Goal: Task Accomplishment & Management: Manage account settings

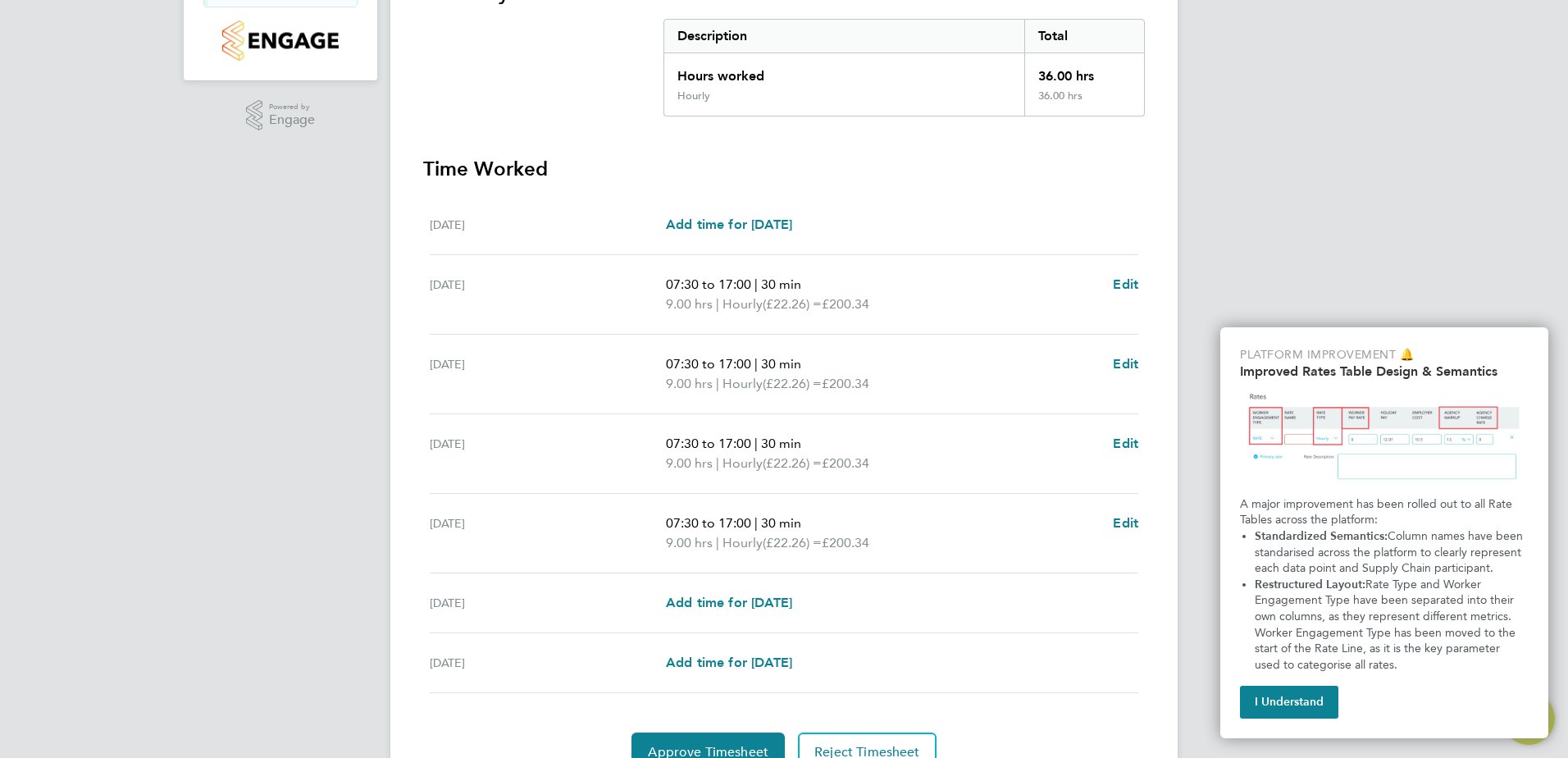
scroll to position [408, 0]
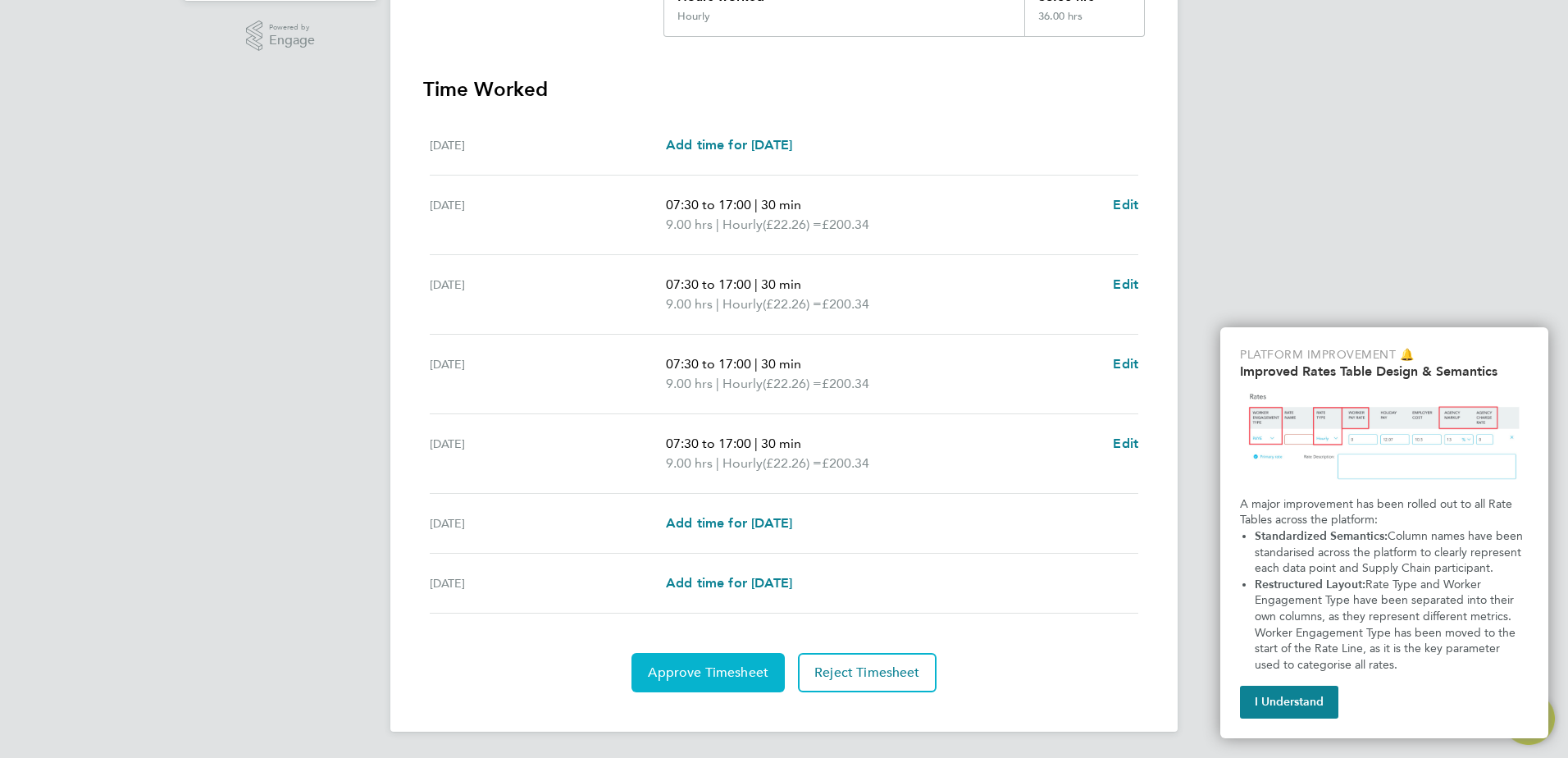
click at [714, 676] on span "Approve Timesheet" at bounding box center [708, 672] width 121 height 17
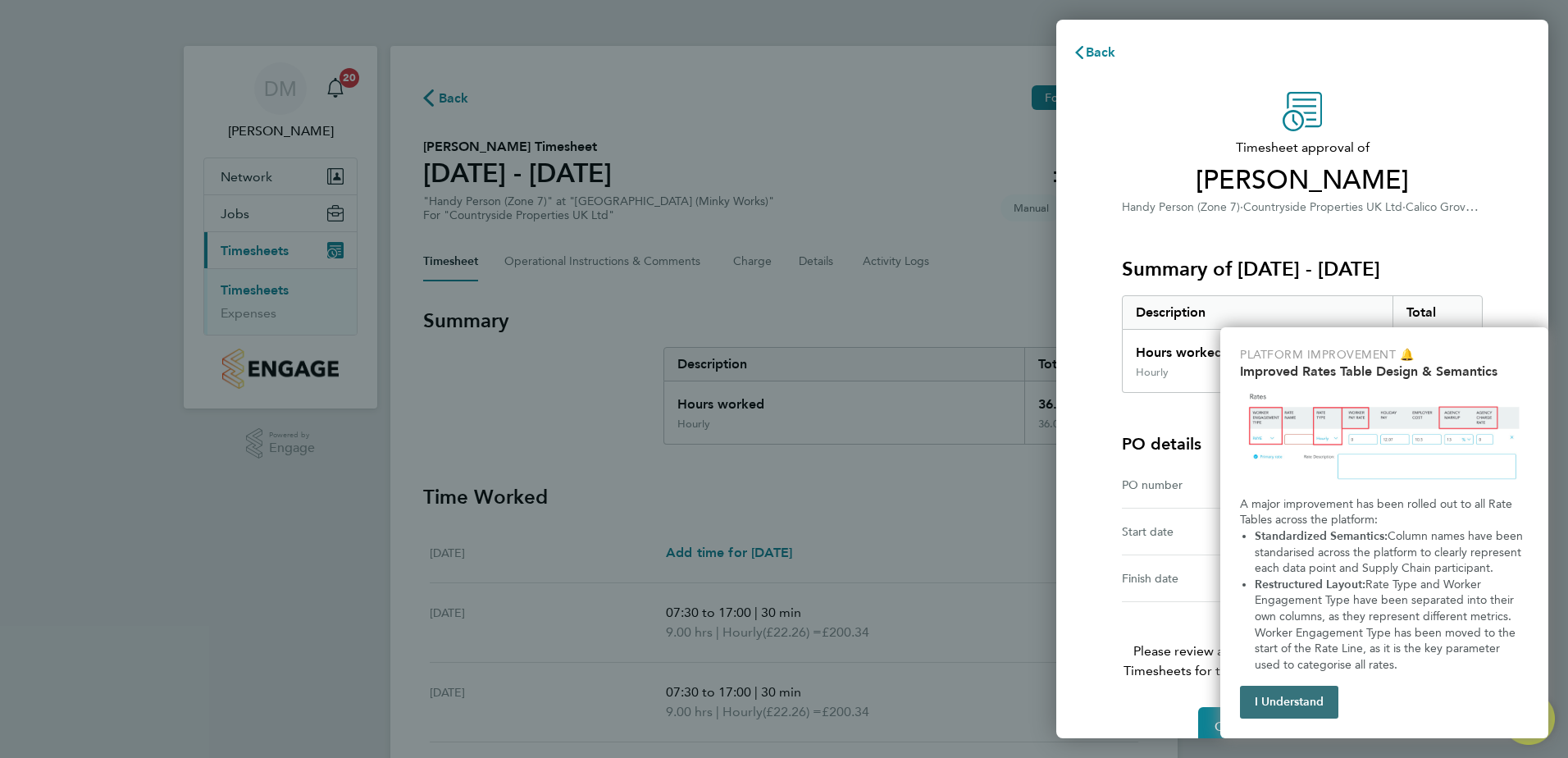
click at [1295, 705] on button "I Understand" at bounding box center [1289, 702] width 99 height 33
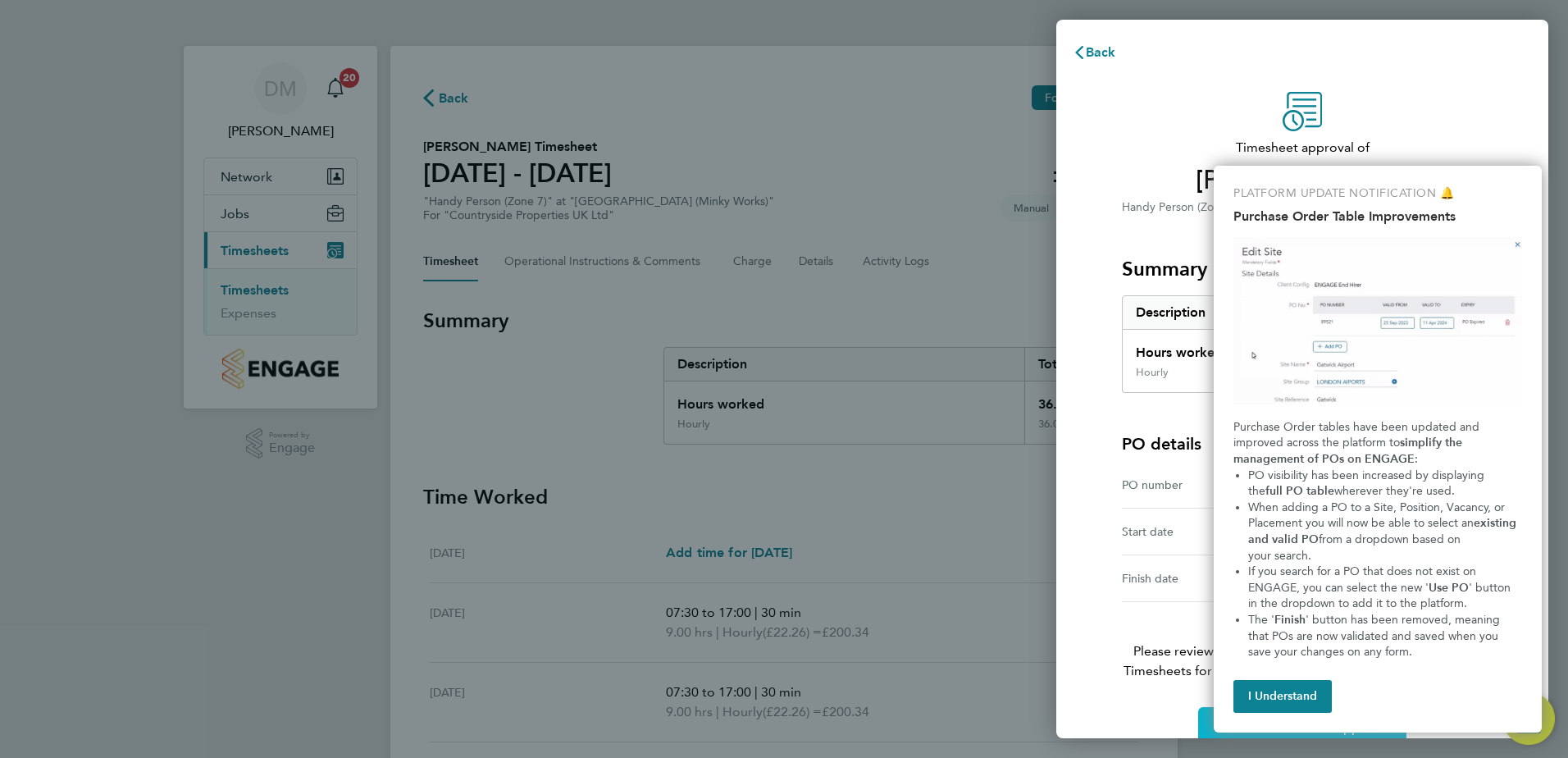
click at [1284, 720] on div "PLATFORM UPDATE NOTIFICATION 🔔 Purchase Order Table Improvements Purchase Order…" at bounding box center [1378, 449] width 328 height 567
click at [1283, 687] on button "I Understand" at bounding box center [1282, 697] width 99 height 33
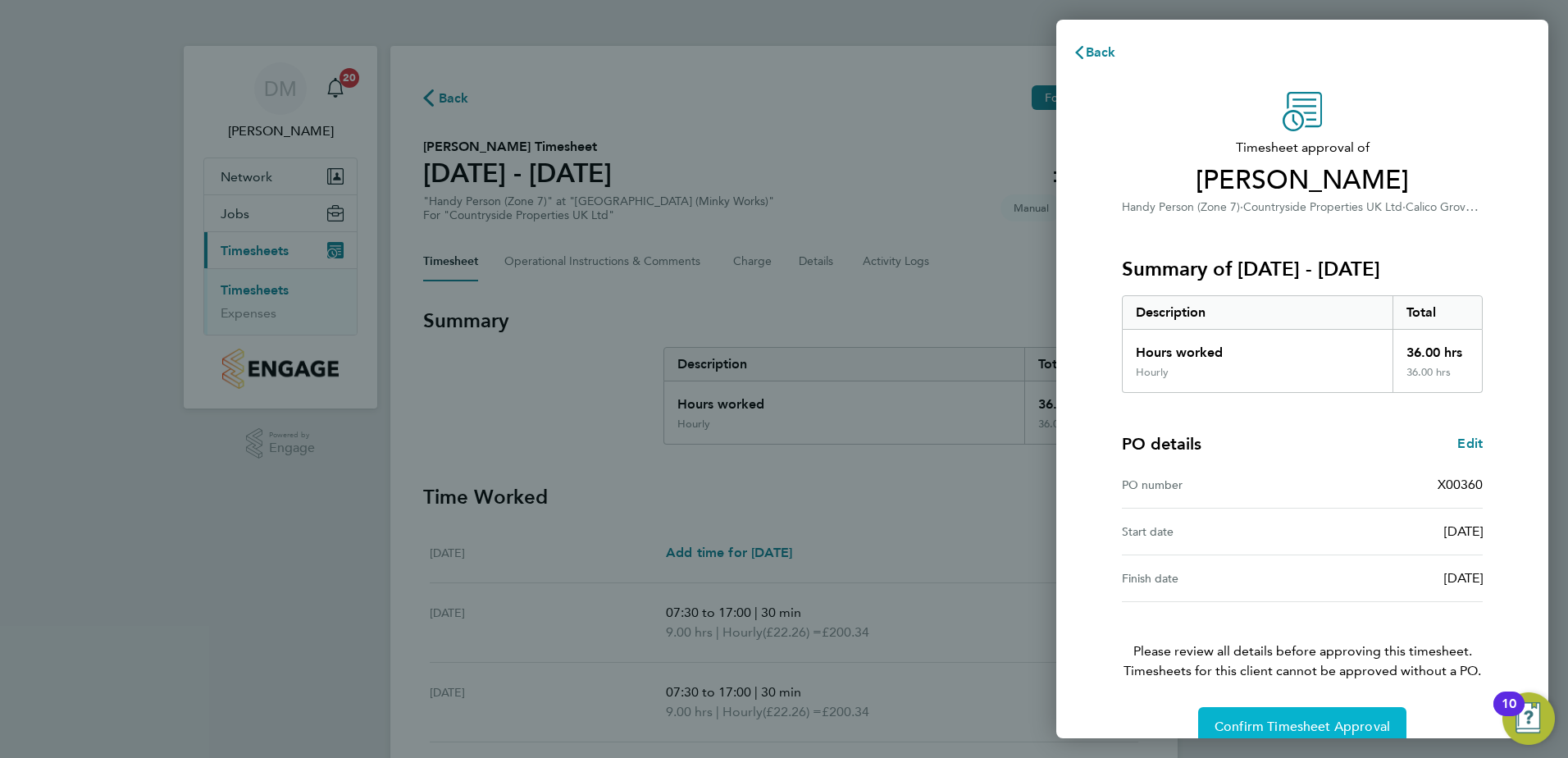
click at [1293, 724] on span "Confirm Timesheet Approval" at bounding box center [1303, 726] width 176 height 17
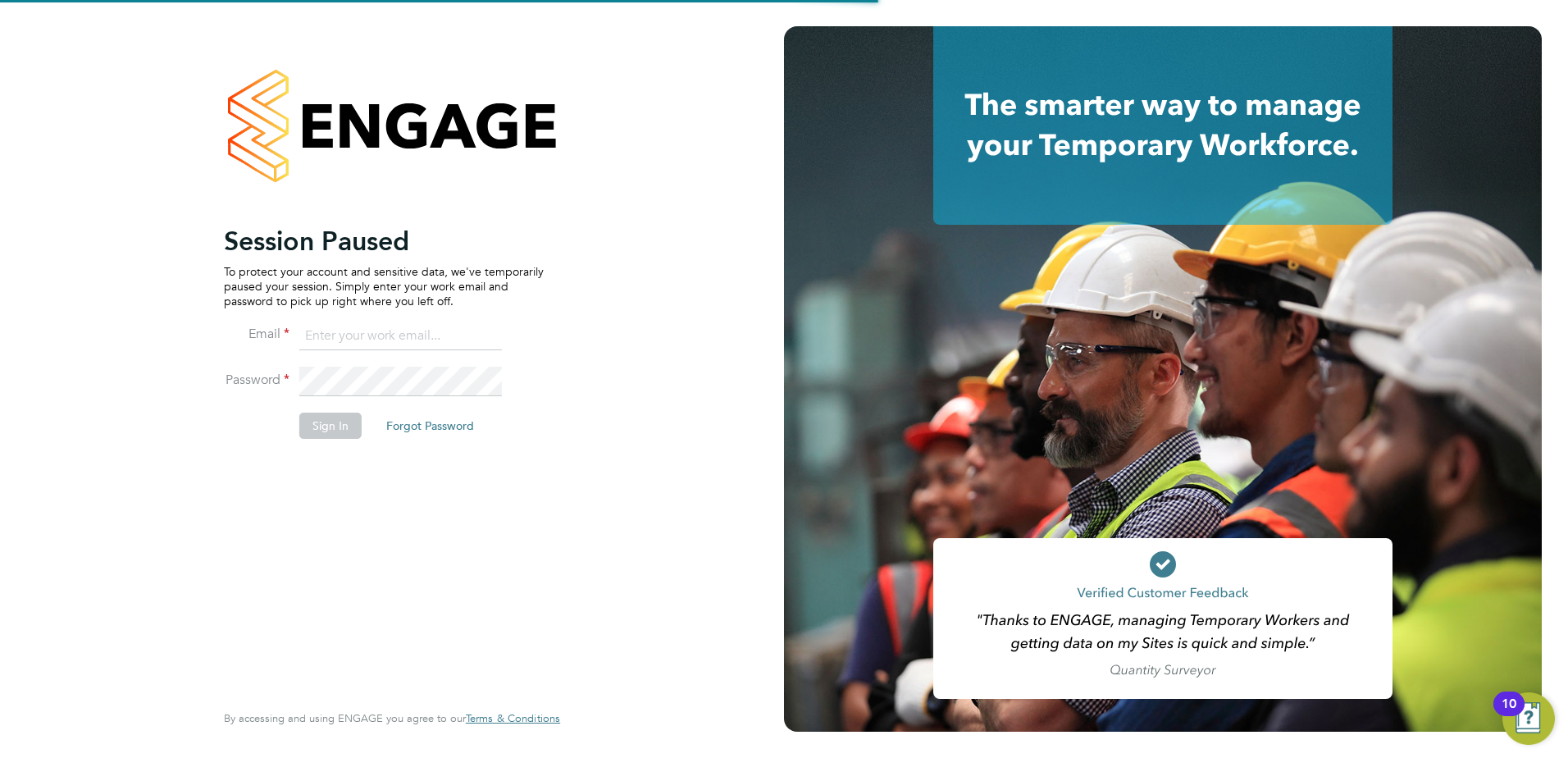
type input "[PERSON_NAME][EMAIL_ADDRESS][PERSON_NAME][DOMAIN_NAME]"
